Goal: Register for event/course: Sign up to attend an event or enroll in a course

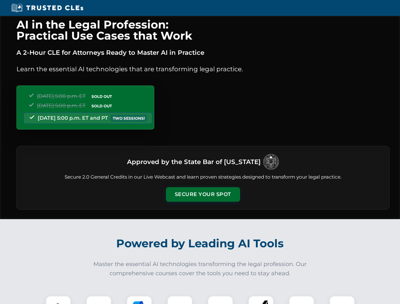
click at [203, 195] on button "Secure Your Spot" at bounding box center [203, 194] width 74 height 15
click at [58, 300] on img at bounding box center [58, 309] width 18 height 18
